Goal: Task Accomplishment & Management: Complete application form

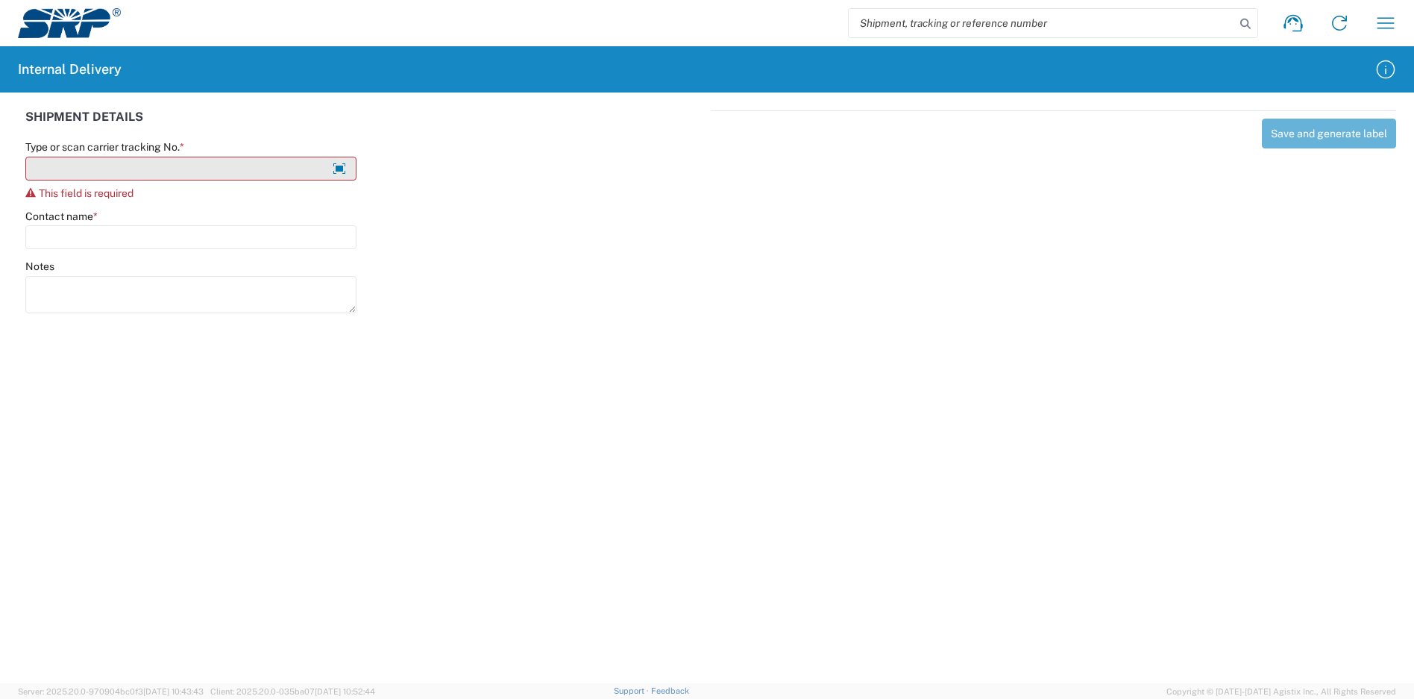
click at [137, 157] on input "Type or scan carrier tracking No. *" at bounding box center [190, 169] width 331 height 24
click at [136, 161] on input "Type or scan carrier tracking No. *" at bounding box center [190, 169] width 331 height 24
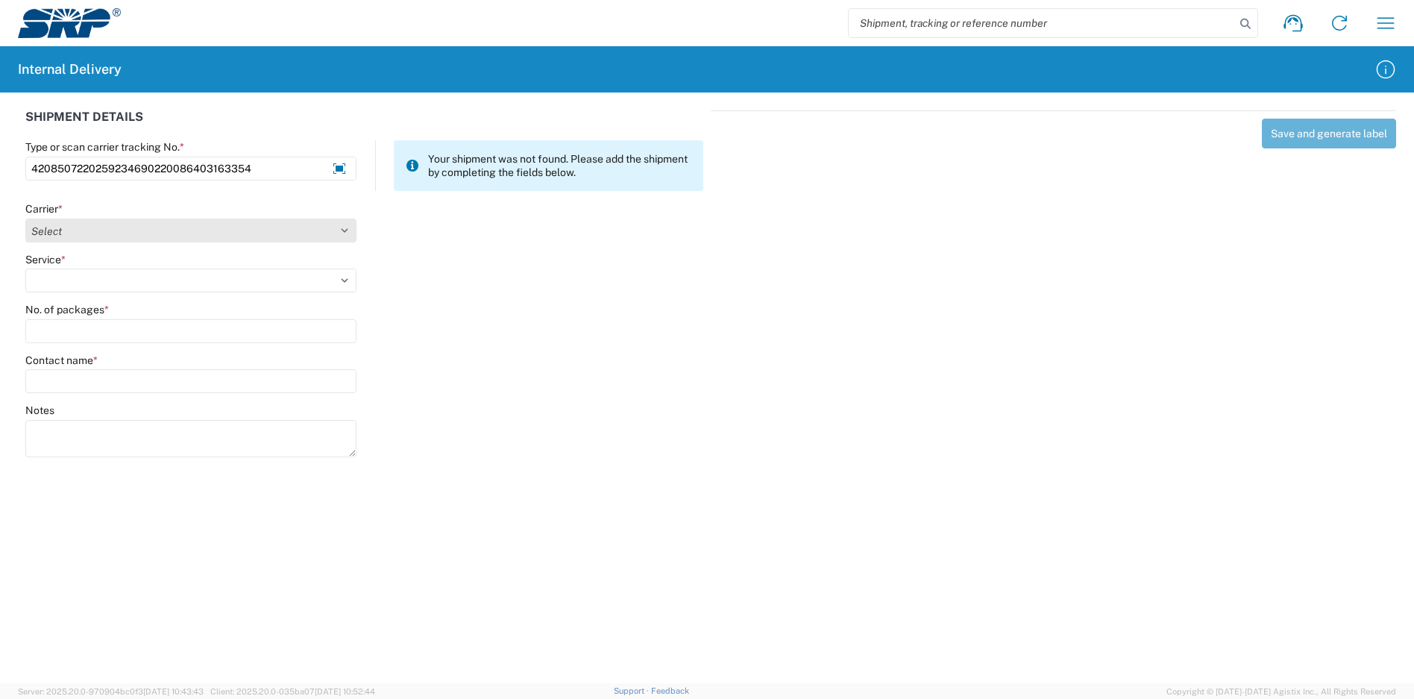
type input "4208507220259234690220086403163354"
click at [151, 231] on select "Select Amazon Logistics ATI Trucking BC Dimerco Logistics Empire Southwest FedE…" at bounding box center [190, 231] width 331 height 24
select select "137"
click at [25, 219] on select "Select Amazon Logistics ATI Trucking BC Dimerco Logistics Empire Southwest FedE…" at bounding box center [190, 231] width 331 height 24
click at [101, 280] on select "Select 3 - 5 Day Bound Printed Matter Express Mail Flat-Rate Envelope Express M…" at bounding box center [190, 281] width 331 height 24
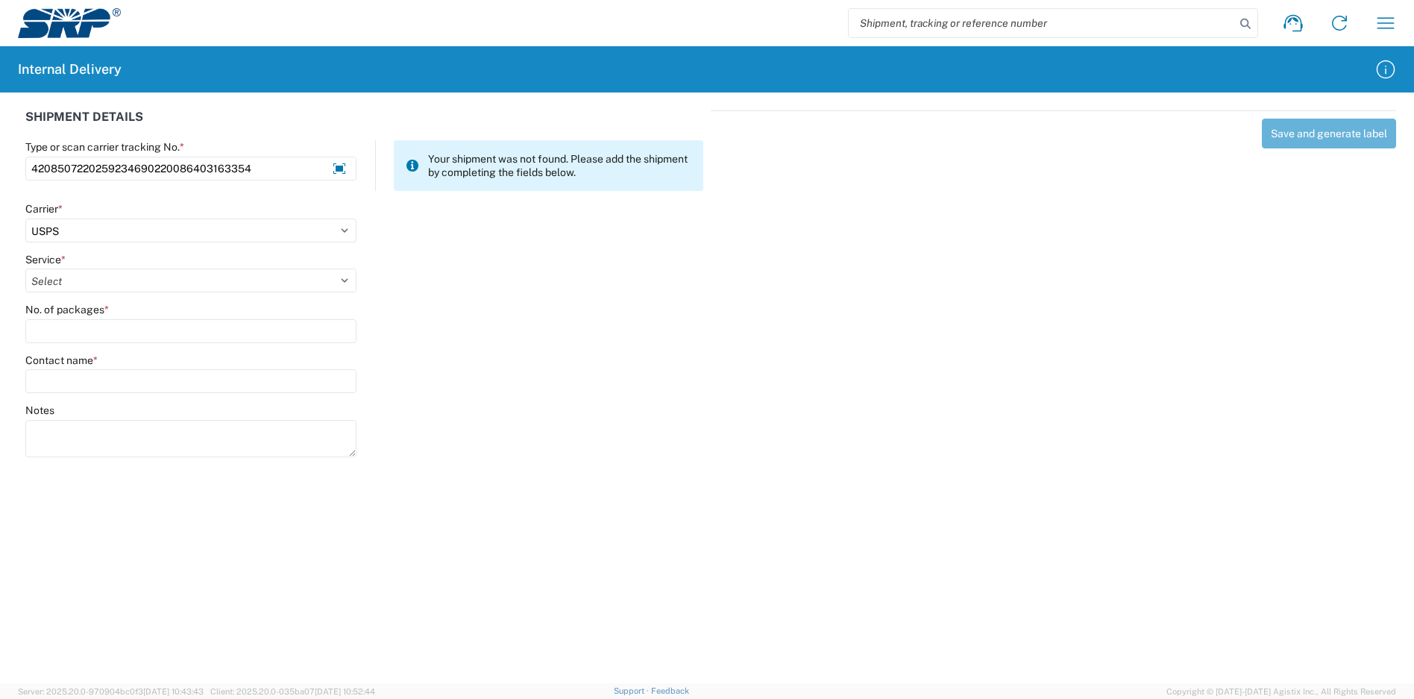
select select "17817"
click at [25, 269] on select "Select 3 - 5 Day Bound Printed Matter Express Mail Flat-Rate Envelope Express M…" at bounding box center [190, 281] width 331 height 24
click at [66, 332] on input "No. of packages *" at bounding box center [190, 331] width 331 height 24
type input "10"
click at [132, 375] on input "Contact name *" at bounding box center [190, 381] width 331 height 24
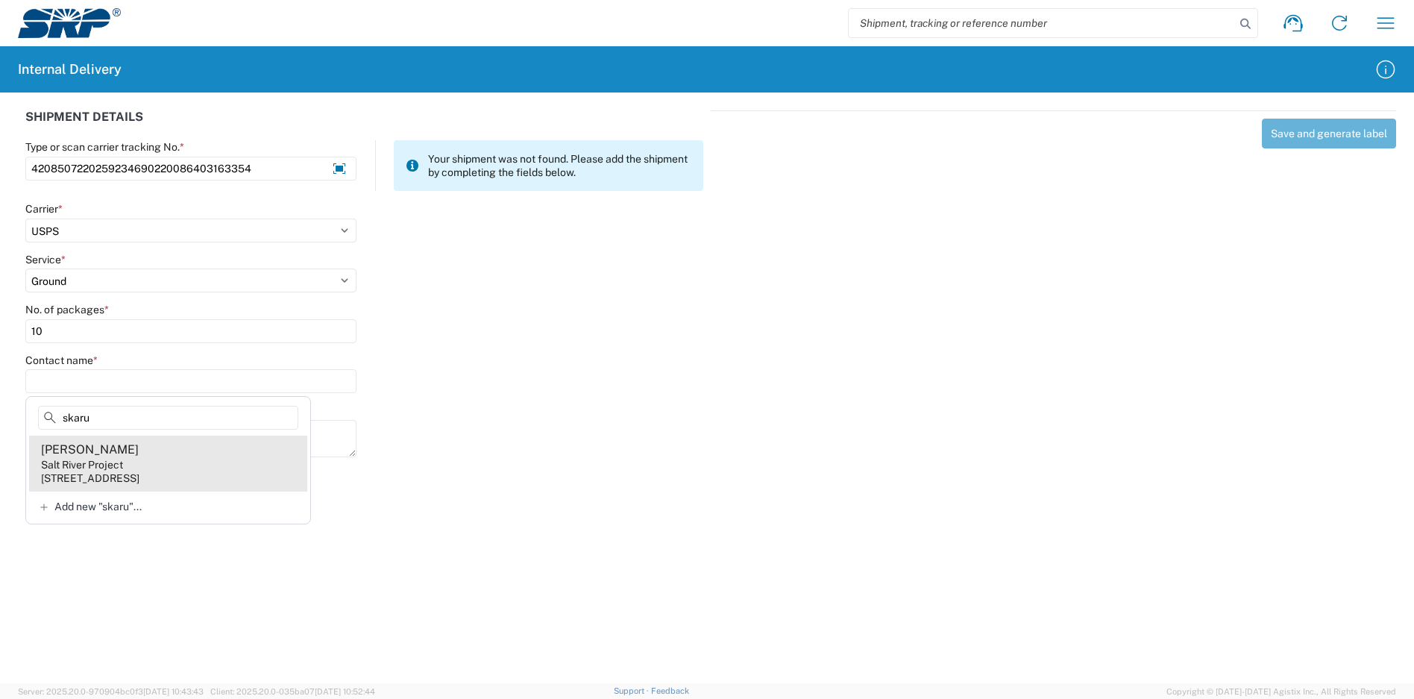
type input "skaru"
click at [149, 457] on agx-address-suggestion-item "[PERSON_NAME] Salt River Project [STREET_ADDRESS]" at bounding box center [168, 463] width 278 height 55
type input "[PERSON_NAME]"
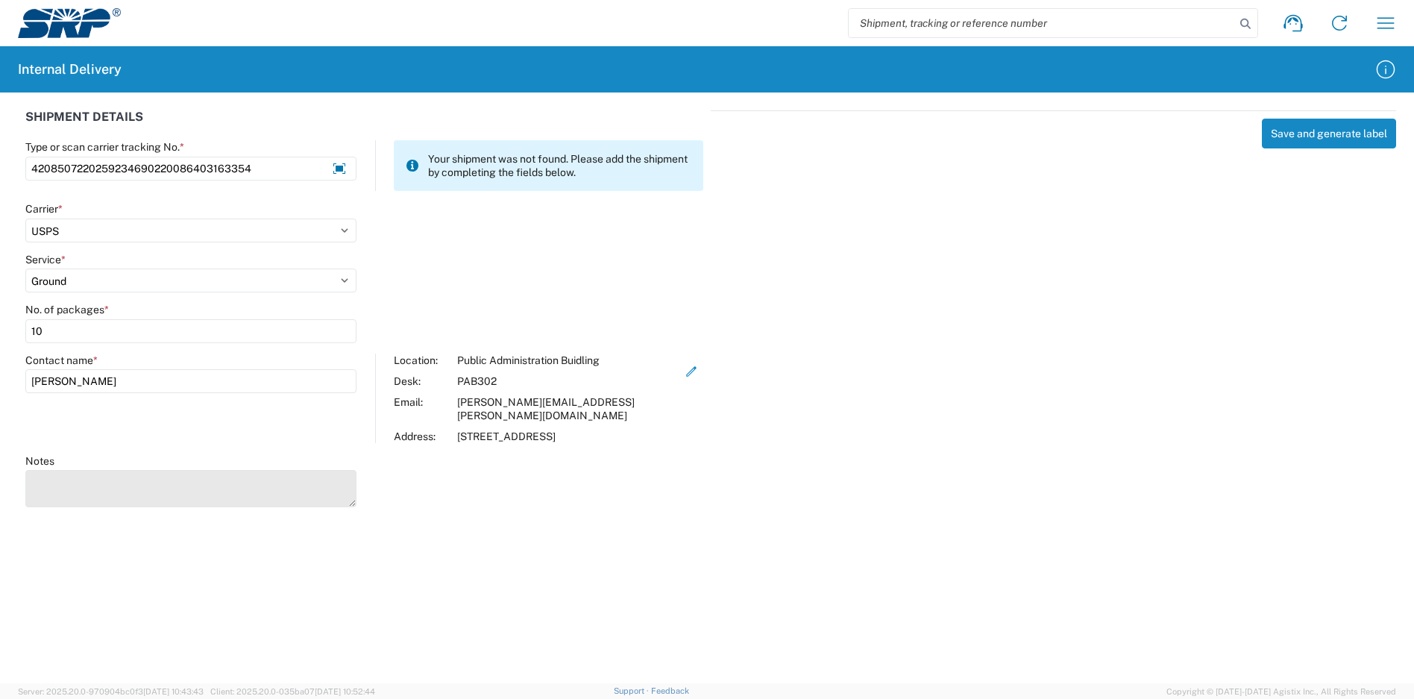
click at [280, 470] on textarea "Notes" at bounding box center [190, 488] width 331 height 37
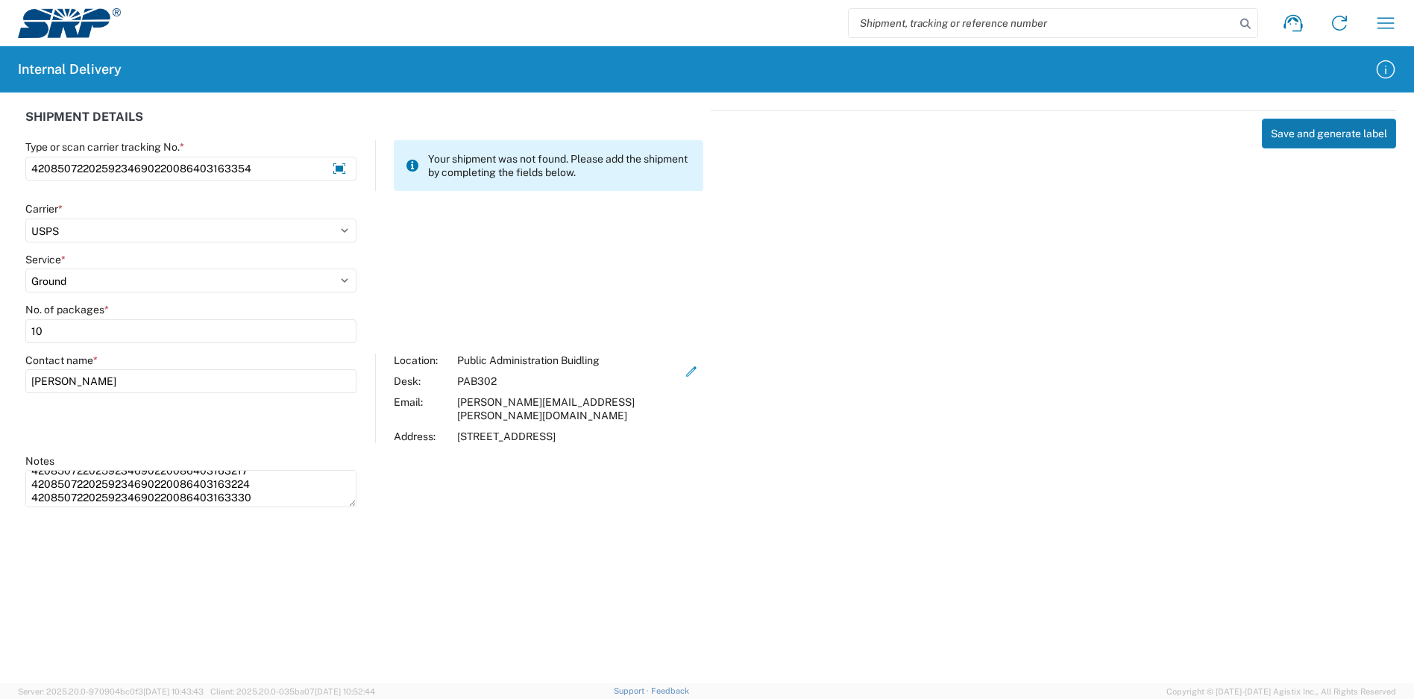
type textarea "4208507220259234690220086403163361 4208507220259234690220086403163293 420850722…"
click at [1283, 134] on button "Save and generate label" at bounding box center [1329, 134] width 134 height 30
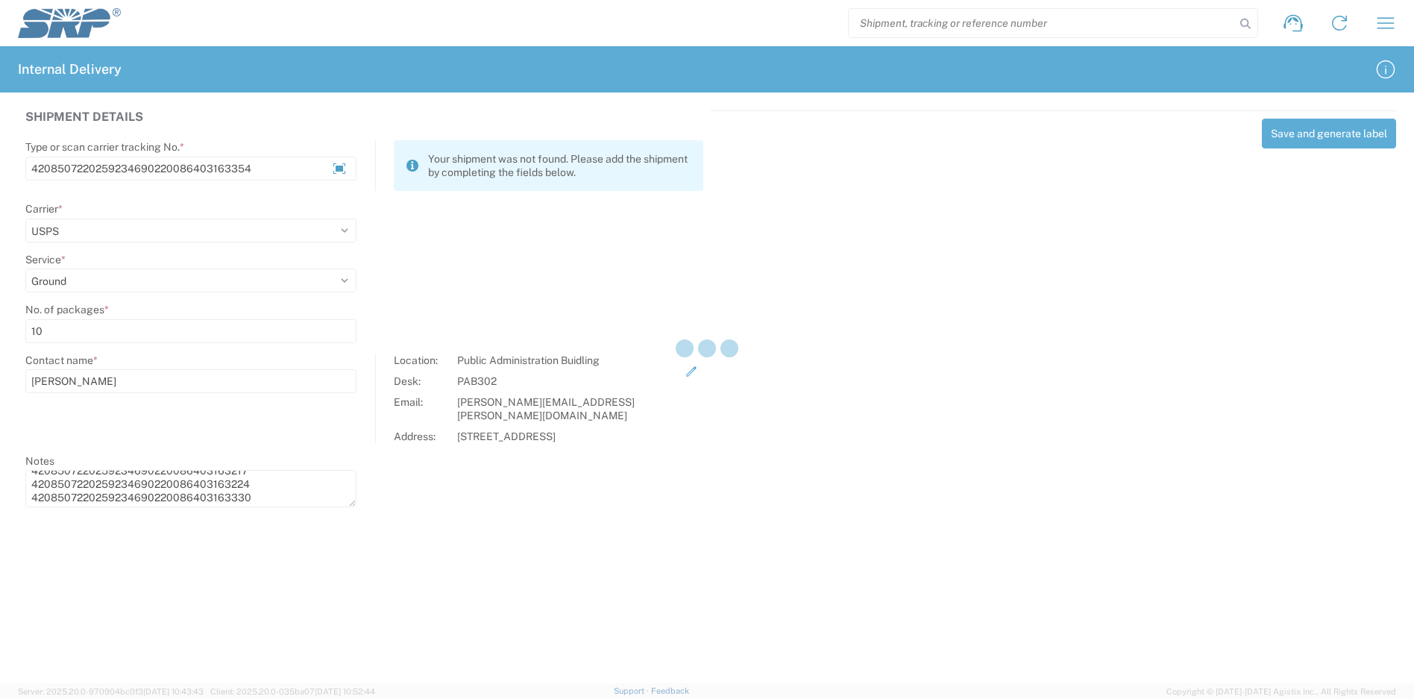
select select
